Goal: Information Seeking & Learning: Learn about a topic

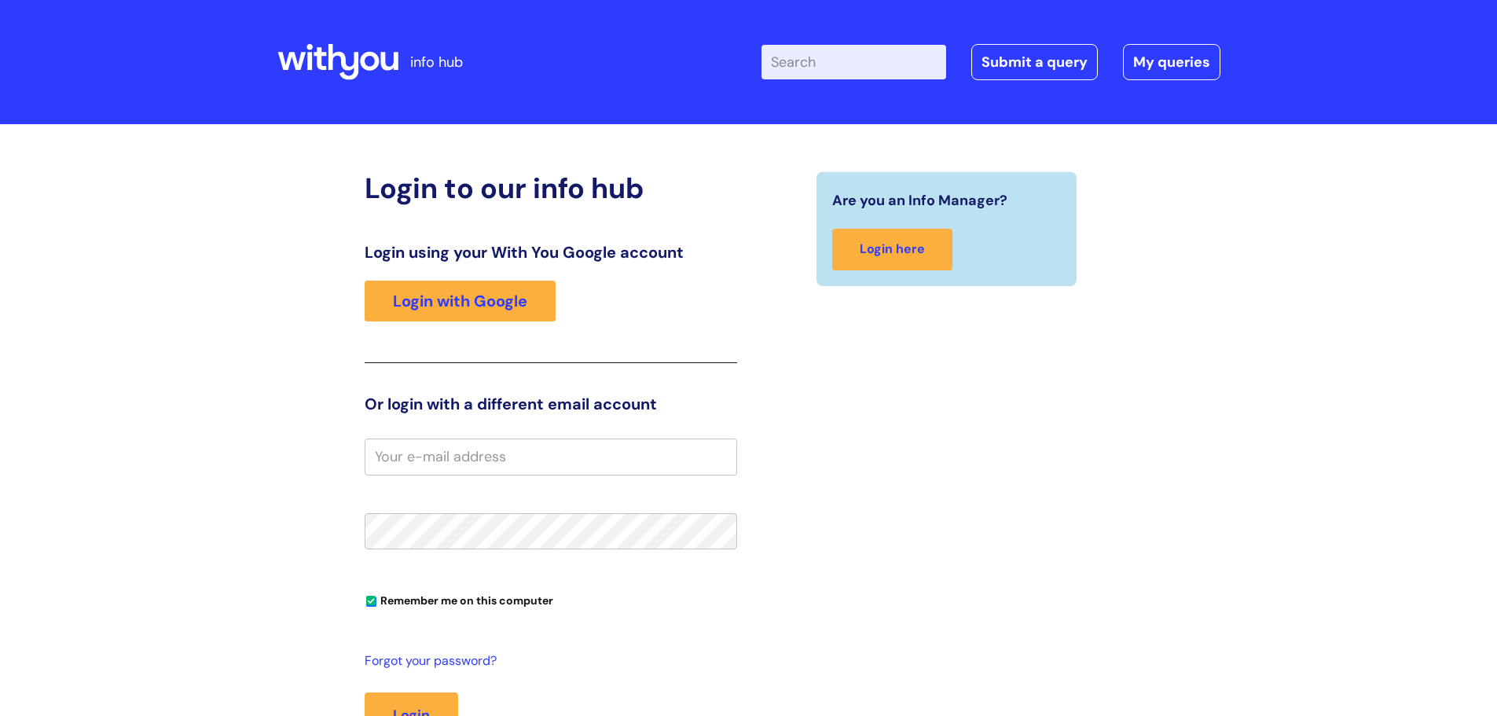
click at [818, 72] on input "Enter your search term here..." at bounding box center [853, 62] width 185 height 35
type input "student nurse process"
click button "Search" at bounding box center [0, 0] width 0 height 0
click at [453, 310] on link "Login with Google" at bounding box center [460, 301] width 191 height 41
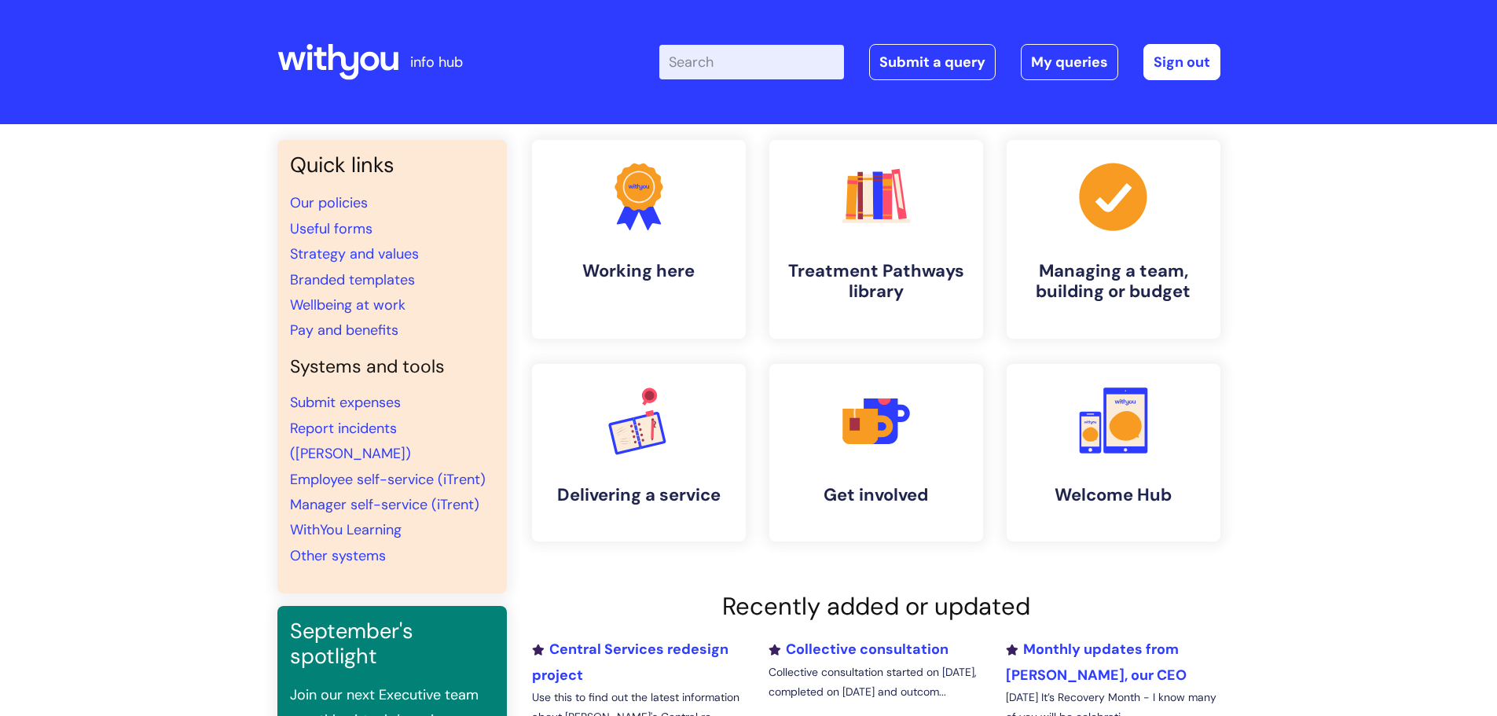
click at [731, 45] on input "Enter your search term here..." at bounding box center [751, 62] width 185 height 35
type input "student nurse process"
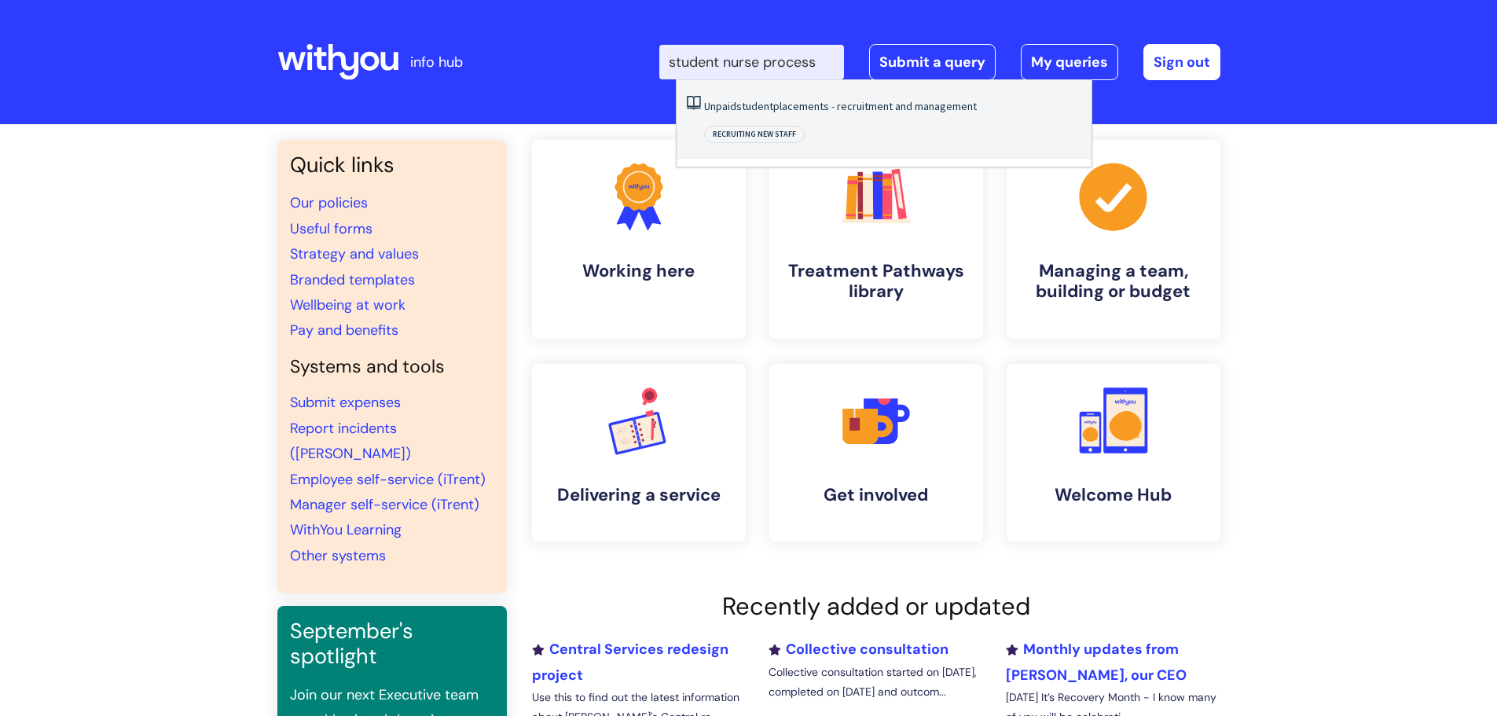
click at [791, 100] on link "Unpaid student placements - recruitment and management" at bounding box center [840, 106] width 273 height 14
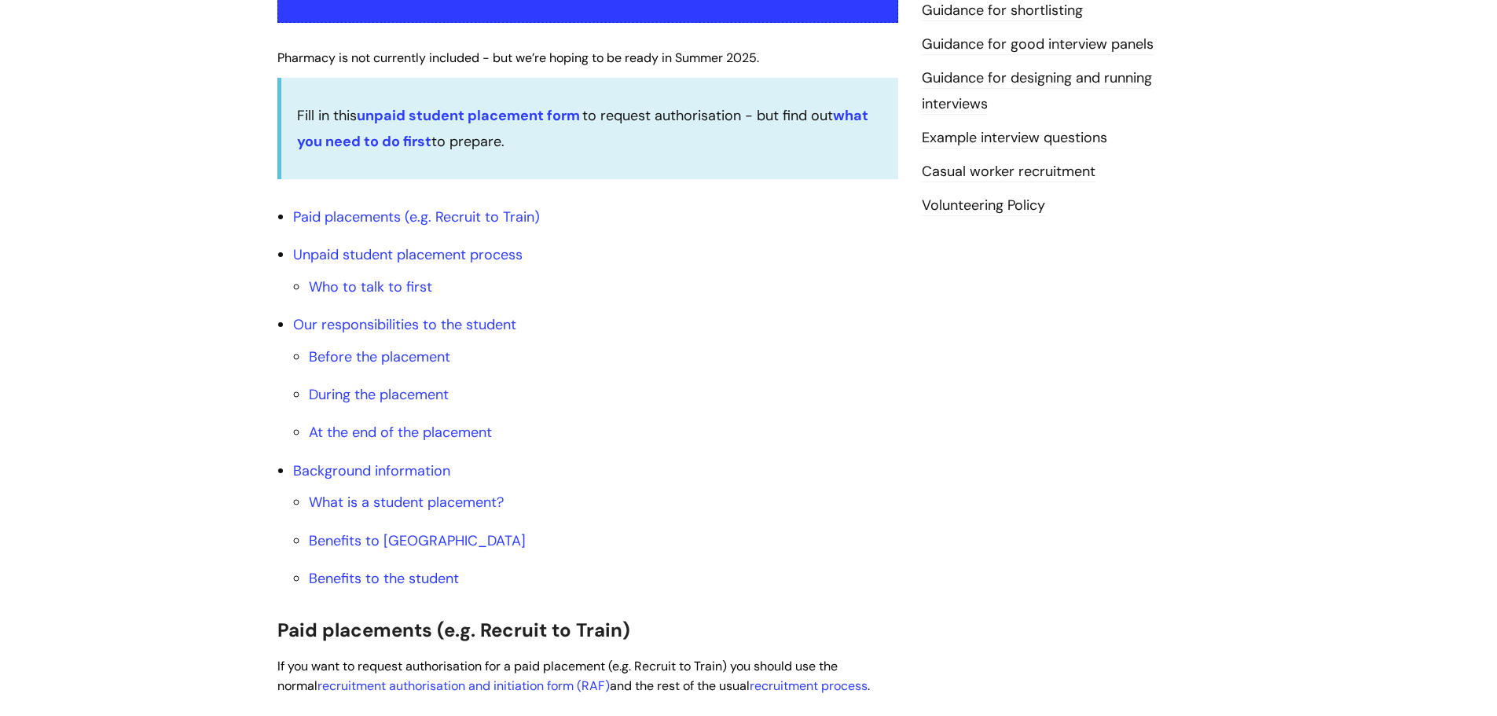
scroll to position [471, 0]
click at [427, 291] on link "Who to talk to first" at bounding box center [370, 285] width 123 height 19
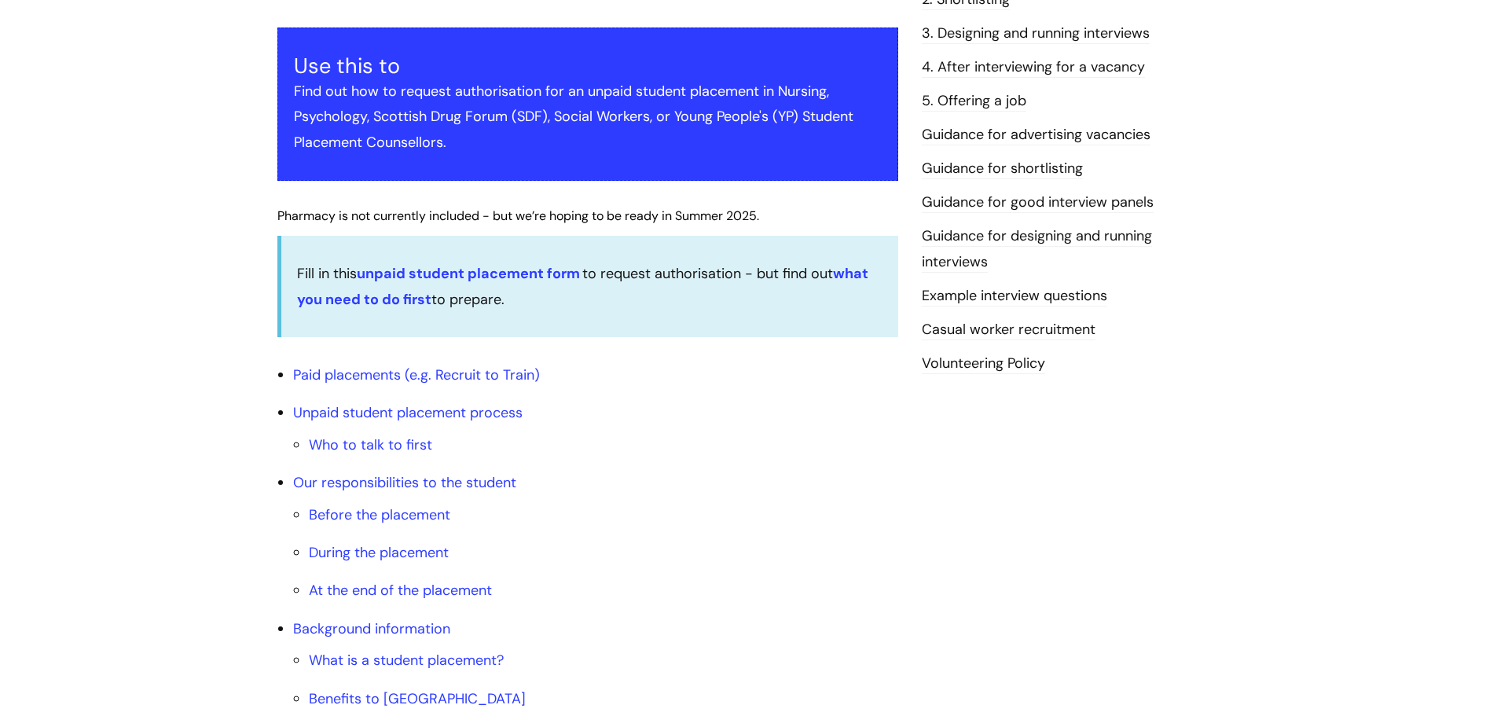
scroll to position [306, 0]
